Goal: Check status: Check status

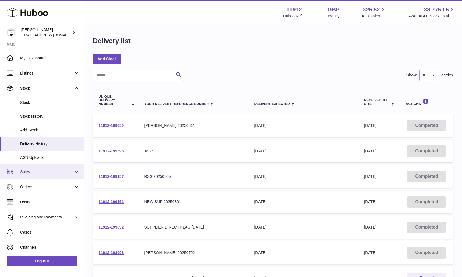
click at [45, 175] on link "Sales" at bounding box center [42, 171] width 84 height 15
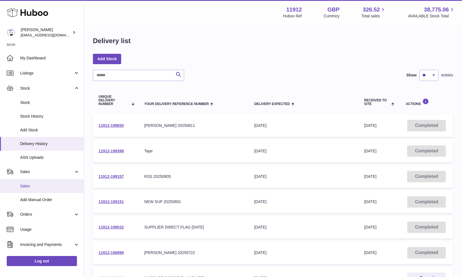
click at [37, 186] on span "Sales" at bounding box center [49, 185] width 59 height 5
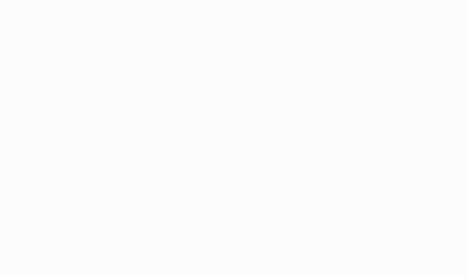
click at [29, 187] on div at bounding box center [233, 138] width 467 height 277
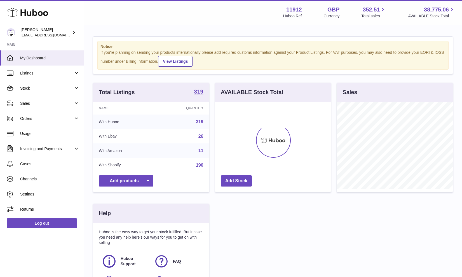
scroll to position [87, 116]
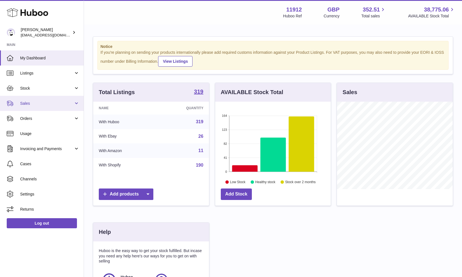
click at [52, 106] on span "Sales" at bounding box center [46, 103] width 53 height 5
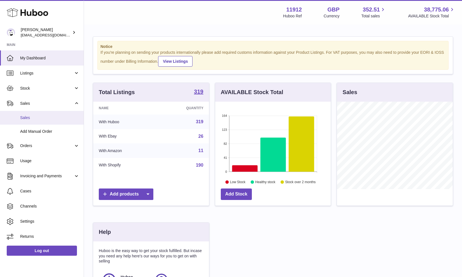
click at [45, 115] on span "Sales" at bounding box center [49, 117] width 59 height 5
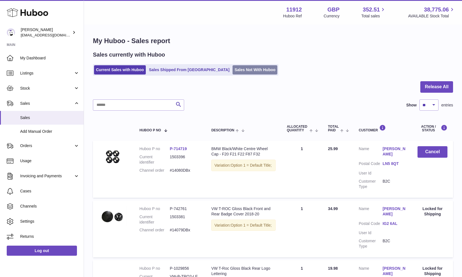
click at [232, 72] on link "Sales Not With Huboo" at bounding box center [254, 69] width 45 height 9
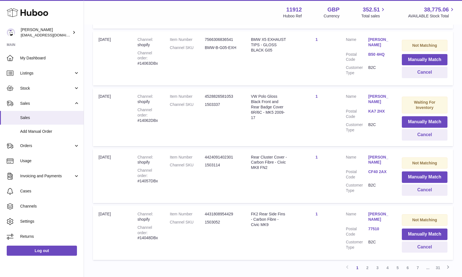
scroll to position [518, 0]
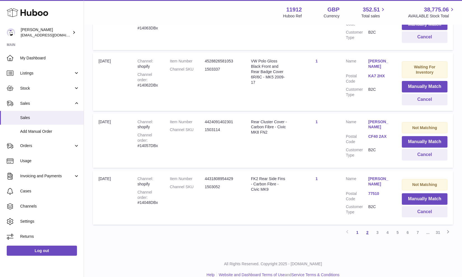
click at [370, 227] on link "2" at bounding box center [367, 232] width 10 height 10
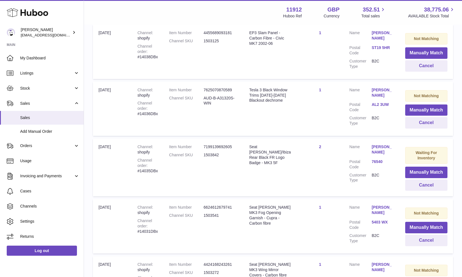
scroll to position [502, 0]
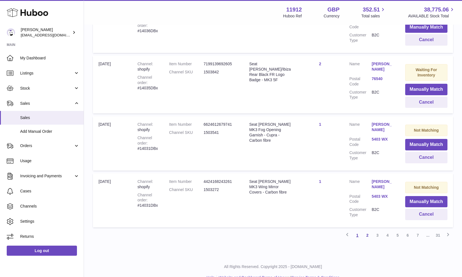
click at [360, 230] on link "1" at bounding box center [357, 235] width 10 height 10
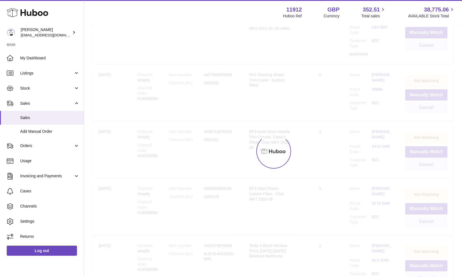
scroll to position [25, 0]
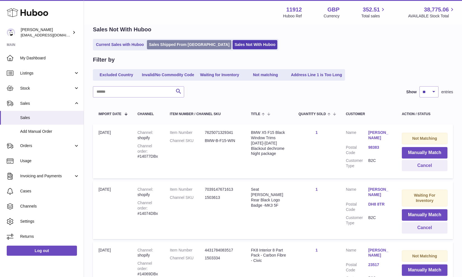
click at [169, 45] on link "Sales Shipped From [GEOGRAPHIC_DATA]" at bounding box center [189, 44] width 84 height 9
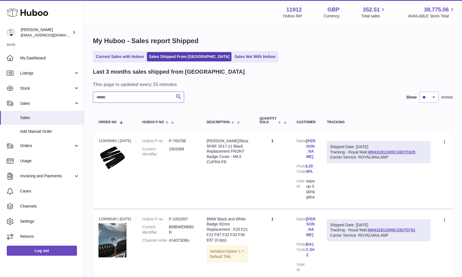
click at [147, 98] on input "text" at bounding box center [138, 96] width 91 height 11
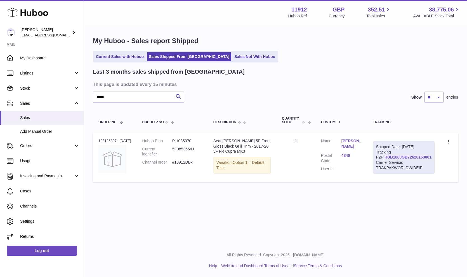
click at [401, 159] on link "HUB1080GB72628153001" at bounding box center [408, 157] width 47 height 4
drag, startPoint x: 111, startPoint y: 97, endPoint x: 89, endPoint y: 98, distance: 21.6
click at [89, 98] on div "My Huboo - Sales report Shipped Current Sales with Huboo Sales Shipped From [GE…" at bounding box center [275, 110] width 383 height 171
type input "*****"
